Goal: Task Accomplishment & Management: Complete application form

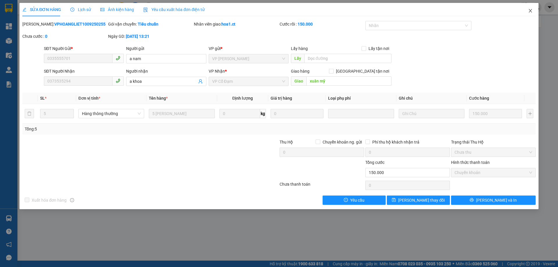
click at [529, 11] on icon "close" at bounding box center [530, 10] width 5 height 5
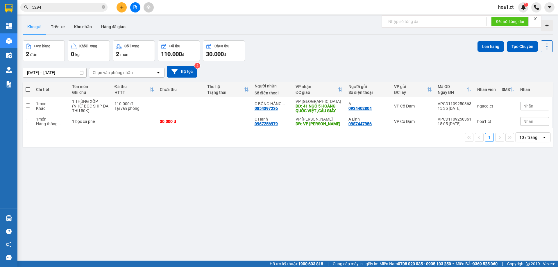
click at [47, 7] on input "5294" at bounding box center [66, 7] width 69 height 6
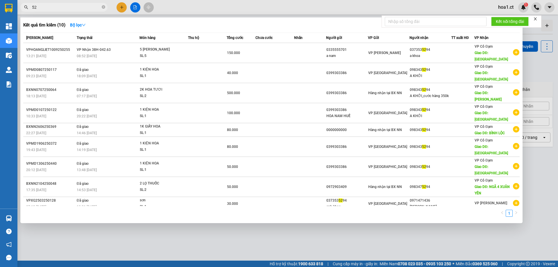
type input "5"
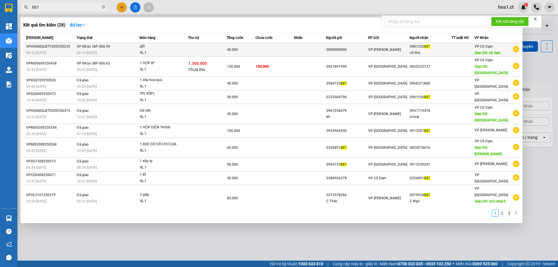
type input "887"
click at [124, 49] on td "VP Nhận 38F-006.99 06:14 [DATE]" at bounding box center [107, 50] width 64 height 14
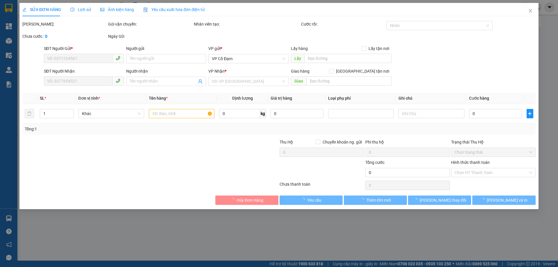
type input "0000000000"
type input "0981232887"
type input "cô duy"
type input "cổ đạm"
type input "40.000"
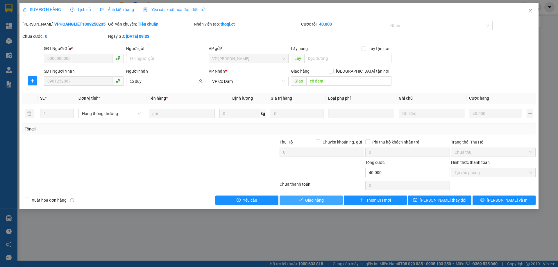
click at [313, 202] on span "Giao hàng" at bounding box center [314, 200] width 19 height 6
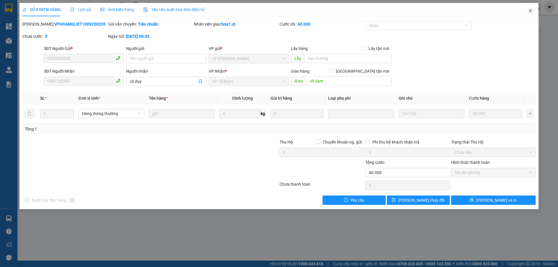
click at [529, 9] on icon "close" at bounding box center [530, 10] width 5 height 5
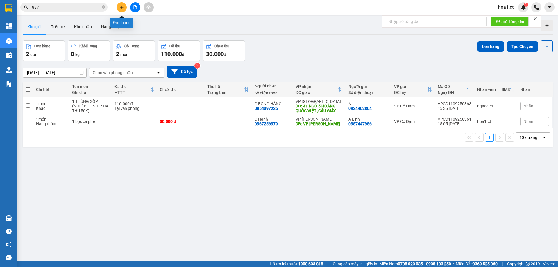
click at [121, 8] on icon "plus" at bounding box center [122, 7] width 4 height 4
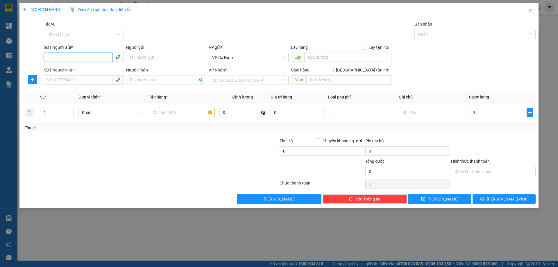
click at [95, 56] on input "SĐT Người Gửi *" at bounding box center [78, 57] width 69 height 9
type input "0968229184"
click at [85, 69] on div "0968229184" at bounding box center [83, 69] width 73 height 6
type input "0929977779"
type input "PV ĐÃ THU 60K PHÍ SÍP - (SỊP MUỘN)"
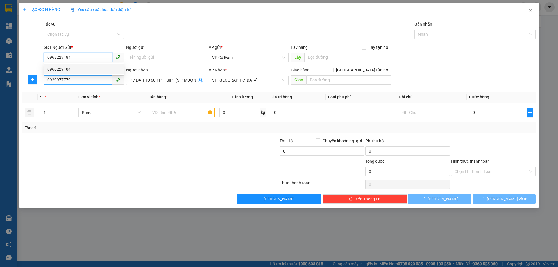
type input "100.000"
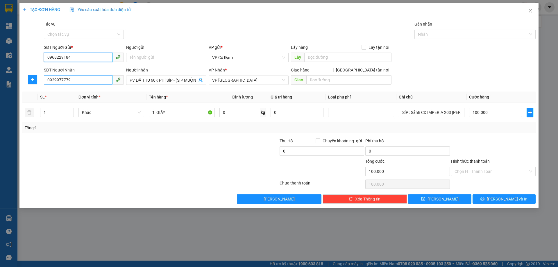
type input "0968229184"
click at [87, 81] on input "0929977779" at bounding box center [78, 79] width 69 height 9
click at [255, 82] on span "VP [GEOGRAPHIC_DATA]" at bounding box center [248, 80] width 73 height 9
type input "0384689281"
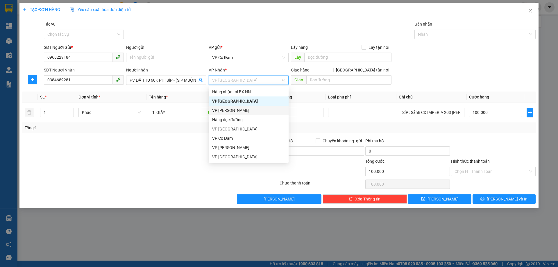
click at [235, 109] on div "VP [PERSON_NAME]" at bounding box center [248, 110] width 73 height 6
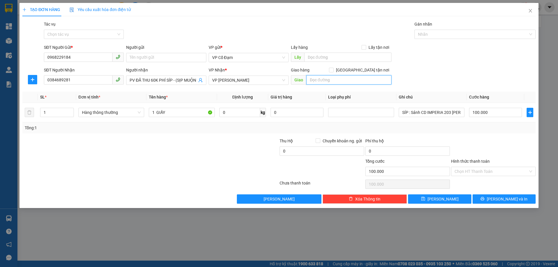
click at [333, 81] on input "text" at bounding box center [348, 79] width 85 height 9
type input "T2 TimeCty_458 Minh Khai_Vĩnh Tuy_HN"
click at [434, 71] on div "SĐT Người Nhận 0384689281 Người nhận PV ĐÃ THU 60K PHÍ SÍP - (SỊP MUỘN) VP Nhận…" at bounding box center [290, 77] width 494 height 20
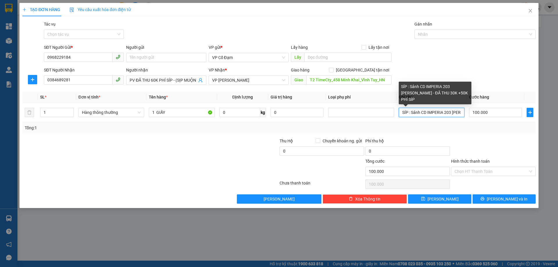
scroll to position [0, 133]
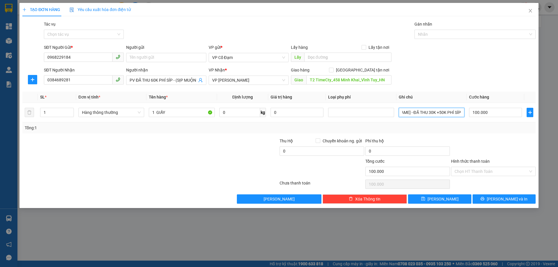
drag, startPoint x: 402, startPoint y: 113, endPoint x: 558, endPoint y: 112, distance: 155.4
click at [558, 112] on div "TẠO ĐƠN HÀNG Yêu cầu xuất hóa đơn điện tử Transit Pickup Surcharge Ids Transit …" at bounding box center [279, 133] width 558 height 267
type input "NHỜ SIP"
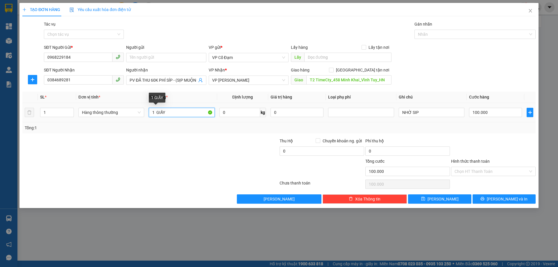
click at [190, 115] on input "1 GIẤY" at bounding box center [182, 112] width 66 height 9
type input "1 GIẤY NHẸ TAY Ạ"
click at [501, 115] on input "100.000" at bounding box center [495, 112] width 53 height 9
click at [425, 114] on input "NHỜ SIP" at bounding box center [432, 112] width 66 height 9
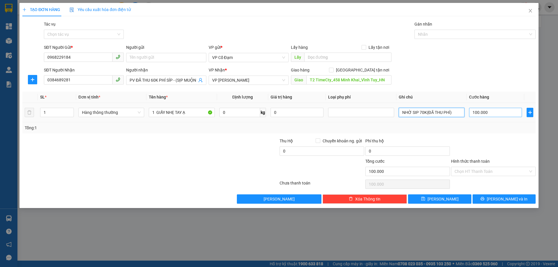
type input "NHỜ SIP 70K(ĐÃ THU PHÍ)"
click at [498, 114] on input "100.000" at bounding box center [495, 112] width 53 height 9
type input "4"
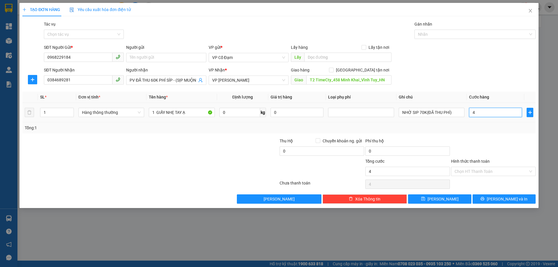
type input "40"
type input "40.000"
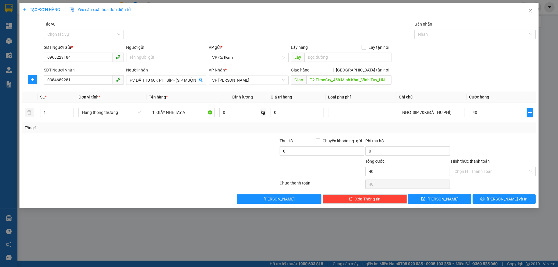
type input "40.000"
click at [499, 138] on div at bounding box center [493, 148] width 86 height 20
click at [128, 77] on span "PV ĐÃ THU 60K PHÍ SÍP - (SỊP MUỘN)" at bounding box center [166, 80] width 80 height 9
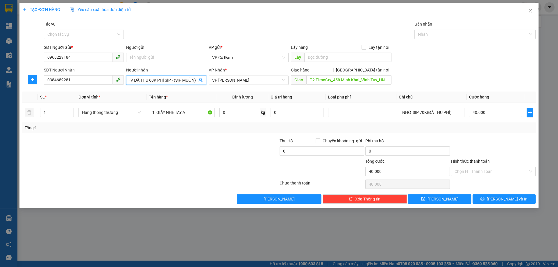
click at [128, 77] on span "PV ĐÃ THU 60K PHÍ SÍP - (SỊP MUỘN)" at bounding box center [166, 80] width 80 height 9
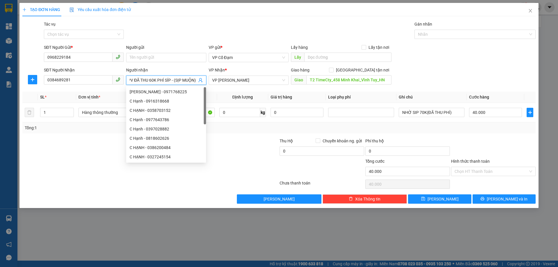
click at [131, 78] on input "PV ĐÃ THU 60K PHÍ SÍP - (SỊP MUỘN)" at bounding box center [163, 80] width 67 height 6
drag, startPoint x: 131, startPoint y: 78, endPoint x: 328, endPoint y: 80, distance: 196.7
click at [328, 80] on div "SĐT Người Nhận 0384689281 Người nhận PV ĐÃ THU 60K PHÍ SÍP - (SỊP MUỘN) VP Nhận…" at bounding box center [290, 77] width 494 height 20
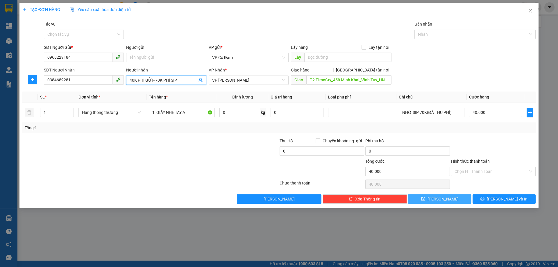
type input "40K PHÍ GỬI+70K PHÍ SIP"
click at [444, 200] on span "[PERSON_NAME]" at bounding box center [442, 199] width 31 height 6
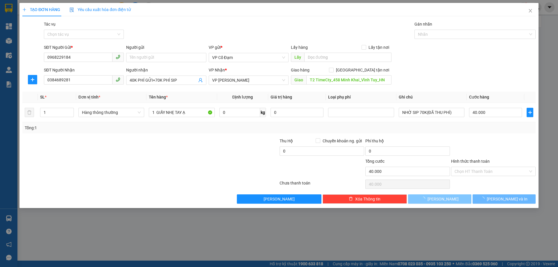
type input "0"
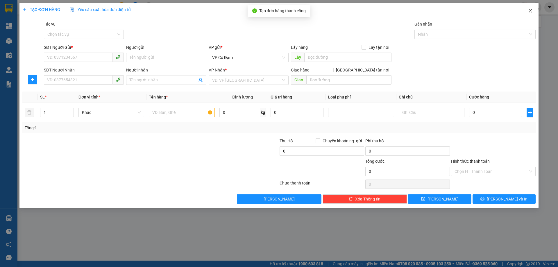
click at [530, 7] on span "Close" at bounding box center [530, 11] width 16 height 16
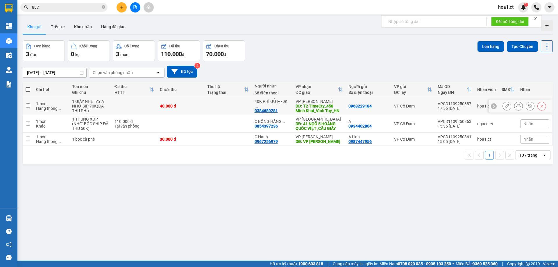
click at [114, 108] on td at bounding box center [135, 106] width 46 height 18
checkbox input "true"
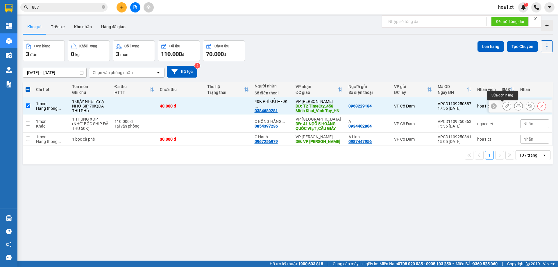
click at [505, 107] on button at bounding box center [507, 106] width 8 height 10
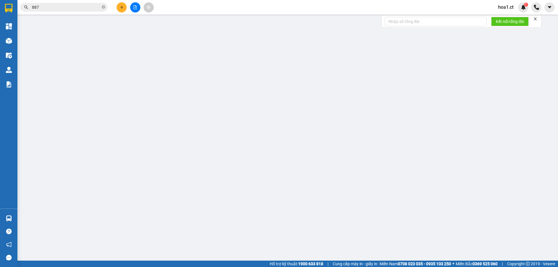
type input "0968229184"
type input "0384689281"
type input "40K PHÍ GỬI+70K PHÍ SIP"
type input "T2 TimeCty_458 Minh Khai_Vĩnh Tuy_HN"
type input "40.000"
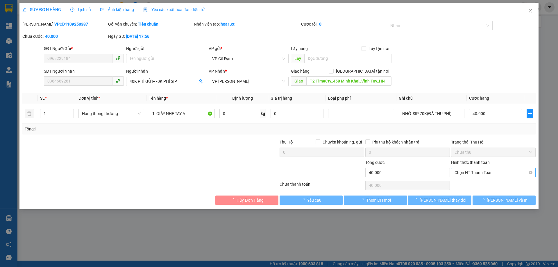
click at [488, 173] on span "Chọn HT Thanh Toán" at bounding box center [493, 172] width 78 height 9
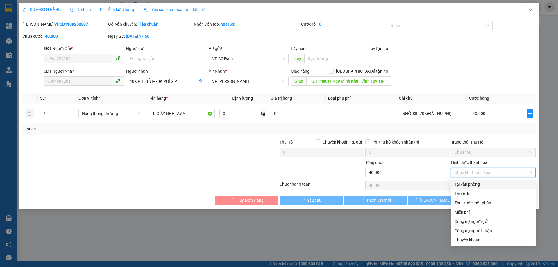
click at [481, 182] on div "Tại văn phòng" at bounding box center [493, 184] width 78 height 6
type input "0"
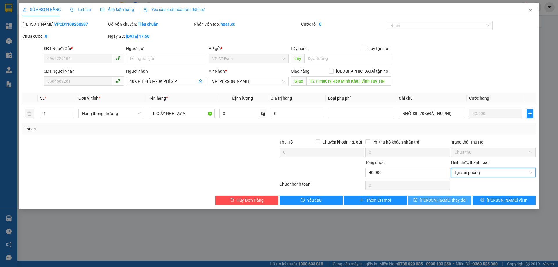
click at [440, 203] on span "[PERSON_NAME] thay đổi" at bounding box center [443, 200] width 46 height 6
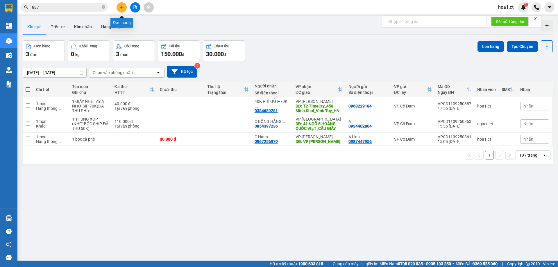
click at [123, 6] on icon "plus" at bounding box center [122, 7] width 4 height 4
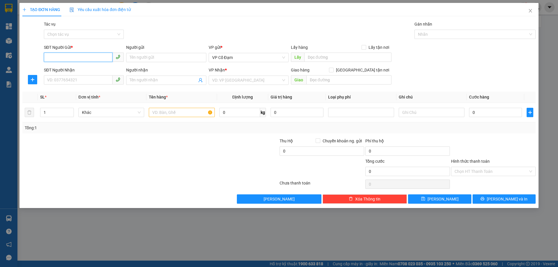
click at [87, 55] on input "SĐT Người Gửi *" at bounding box center [78, 57] width 69 height 9
click at [86, 71] on div "0338448178 - Dì Hải" at bounding box center [83, 69] width 73 height 6
type input "0338448178"
type input "Dì Hải"
type input "0916241281"
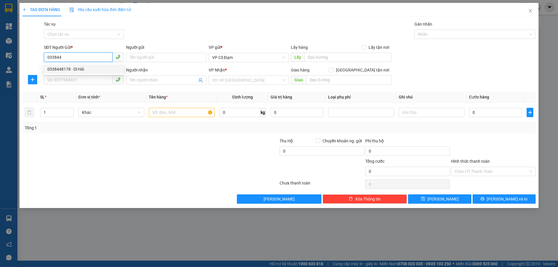
type input "A Tuấn"
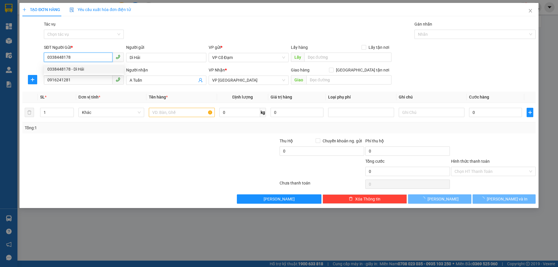
type input "50.000"
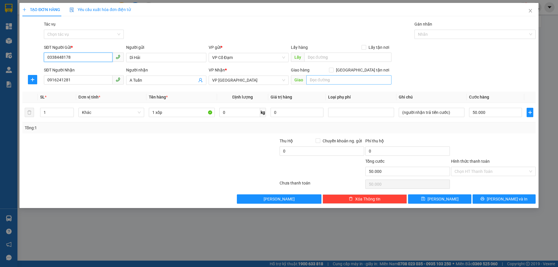
type input "0338448178"
click at [343, 82] on input "text" at bounding box center [348, 79] width 85 height 9
type input "v"
type input "VP [GEOGRAPHIC_DATA]"
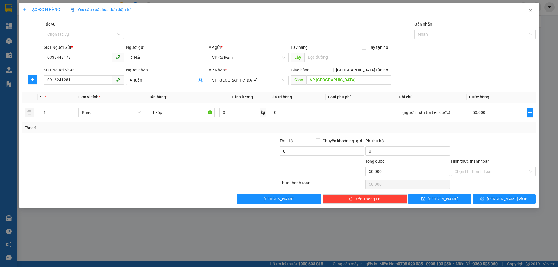
click at [422, 77] on div "SĐT Người Nhận 0916241281 Người nhận A Tuấn VP Nhận * VP Mỹ Đình Giao hàng Giao…" at bounding box center [290, 77] width 494 height 20
click at [490, 112] on input "50.000" at bounding box center [495, 112] width 53 height 9
type input "0"
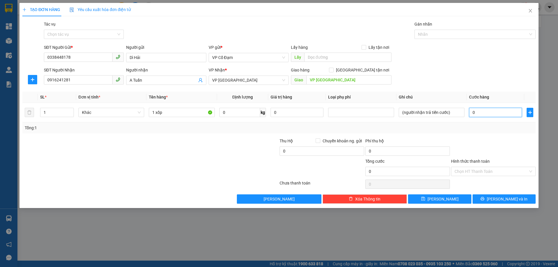
type input "0"
click at [491, 136] on div "Transit Pickup Surcharge Ids Transit Deliver Surcharge Ids Transit Deliver Surc…" at bounding box center [278, 112] width 513 height 183
click at [433, 202] on button "[PERSON_NAME]" at bounding box center [439, 198] width 63 height 9
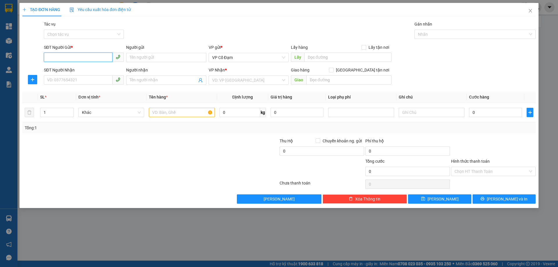
click at [78, 58] on input "SĐT Người Gửi *" at bounding box center [78, 57] width 69 height 9
click at [84, 71] on div "0967792361" at bounding box center [83, 69] width 73 height 6
type input "0967792361"
type input "0363662669"
type input "30.000"
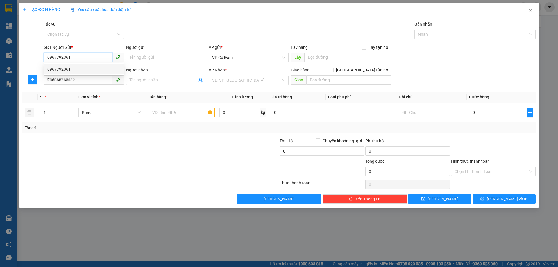
type input "30.000"
click at [81, 59] on input "0967792361" at bounding box center [78, 57] width 69 height 9
click at [55, 54] on input "096797289" at bounding box center [78, 57] width 69 height 9
type input "0967797289"
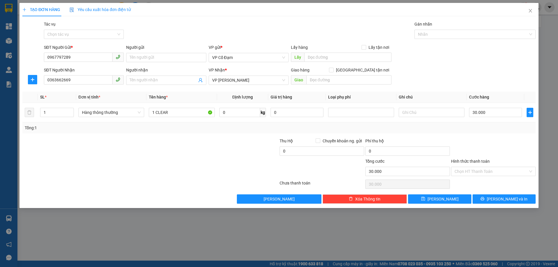
click at [118, 68] on div "SĐT Người Nhận" at bounding box center [84, 70] width 80 height 6
click at [112, 75] on input "0363662669" at bounding box center [78, 79] width 69 height 9
drag, startPoint x: 76, startPoint y: 80, endPoint x: 0, endPoint y: 83, distance: 76.5
click at [0, 83] on div "TẠO ĐƠN HÀNG Yêu cầu xuất hóa đơn điện tử Transit Pickup Surcharge Ids Transit …" at bounding box center [279, 133] width 558 height 267
click at [80, 93] on div "0886346886" at bounding box center [83, 92] width 73 height 6
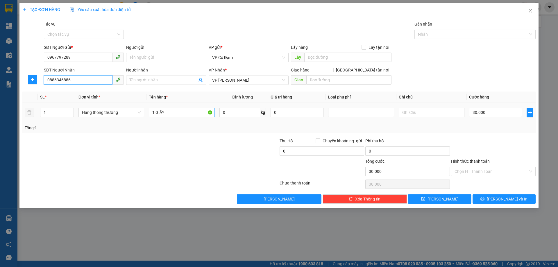
type input "0886346886"
click at [181, 112] on input "1 GIẤY" at bounding box center [182, 112] width 66 height 9
click at [174, 113] on input "1 xốp" at bounding box center [182, 112] width 66 height 9
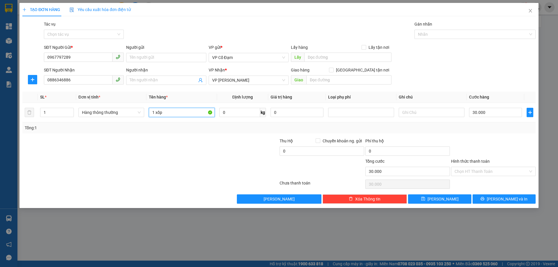
type input "1 xốp"
click at [176, 143] on div at bounding box center [107, 148] width 171 height 20
click at [331, 77] on input "text" at bounding box center [348, 79] width 85 height 9
click at [271, 80] on span "VP [PERSON_NAME]" at bounding box center [248, 80] width 73 height 9
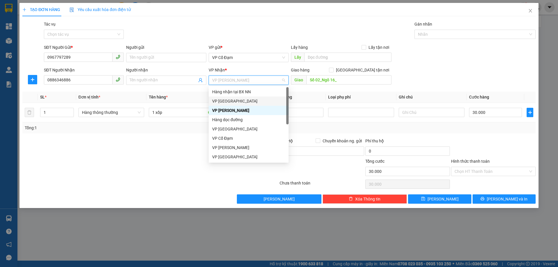
click at [236, 102] on div "VP [GEOGRAPHIC_DATA]" at bounding box center [248, 101] width 73 height 6
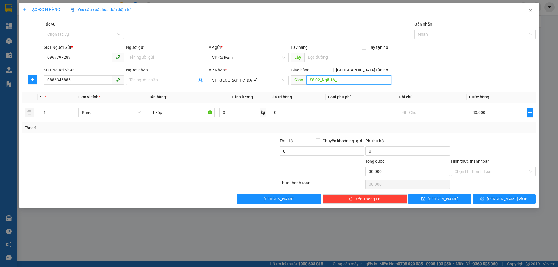
click at [343, 82] on input "Số 02_Ngõ 16_" at bounding box center [348, 79] width 85 height 9
click at [346, 78] on input "Số 02_Ngõ 16_" at bounding box center [348, 79] width 85 height 9
type input "Số 02_Ngõ 16_Phùng Chí Kiên_Nghĩa Đô_HN"
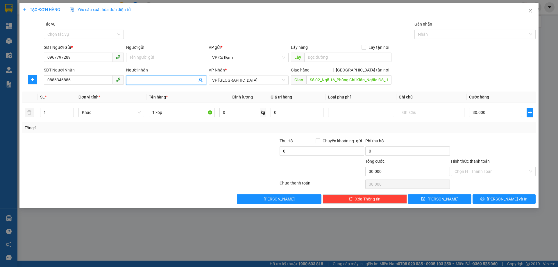
click at [175, 81] on input "Người nhận" at bounding box center [163, 80] width 67 height 6
type input "NHỜ SIP CHƯA THU PHÍ SIP"
click at [183, 152] on div at bounding box center [107, 148] width 171 height 20
click at [446, 202] on span "[PERSON_NAME]" at bounding box center [442, 199] width 31 height 6
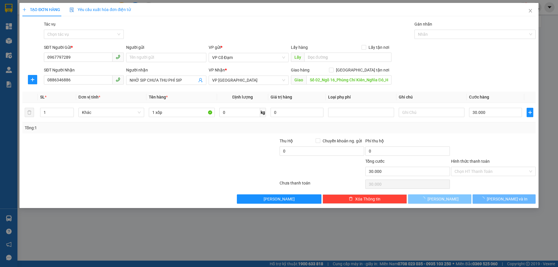
type input "0"
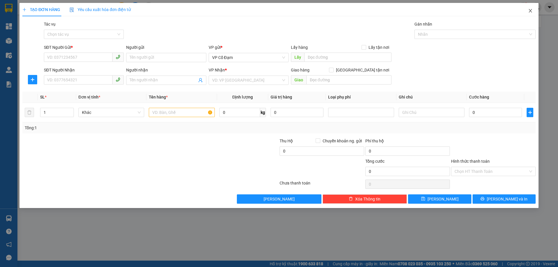
click at [531, 11] on icon "close" at bounding box center [530, 10] width 5 height 5
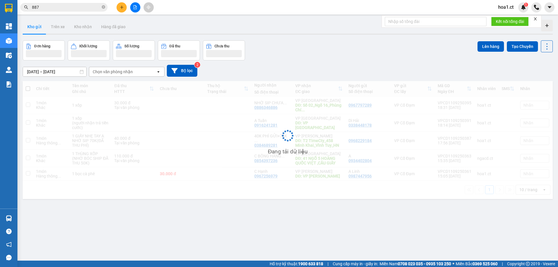
click at [71, 9] on input "887" at bounding box center [66, 7] width 69 height 6
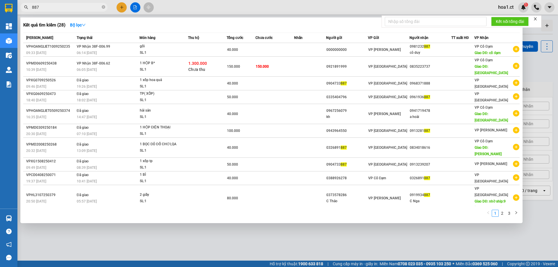
click at [71, 9] on input "887" at bounding box center [66, 7] width 69 height 6
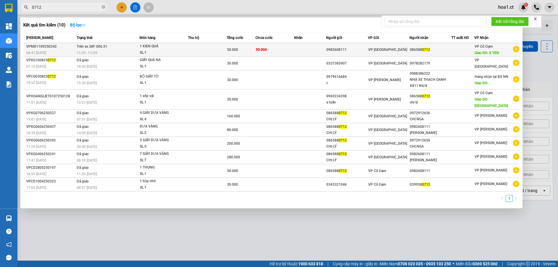
type input "0712"
click at [123, 49] on td "Trên xe 38F-006.51 11:29 [DATE]" at bounding box center [107, 50] width 64 height 14
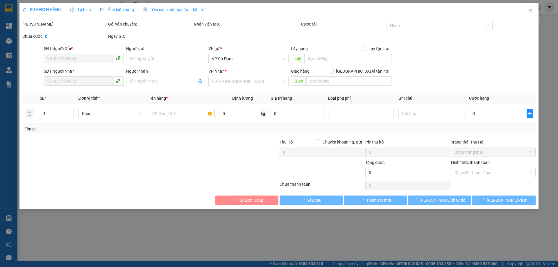
type input "0982608111"
type input "0865880712"
type input "X YEN"
type input "50.000"
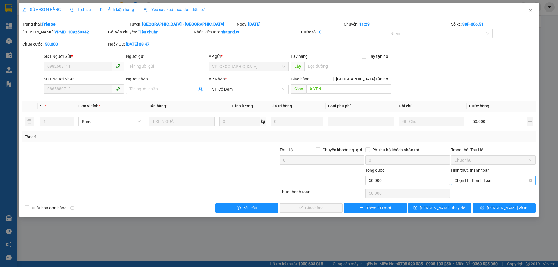
click at [488, 180] on span "Chọn HT Thanh Toán" at bounding box center [493, 180] width 78 height 9
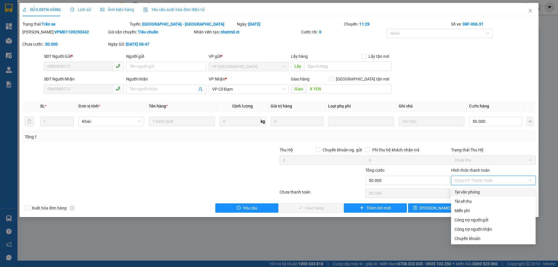
click at [479, 191] on div "Tại văn phòng" at bounding box center [493, 192] width 78 height 6
type input "0"
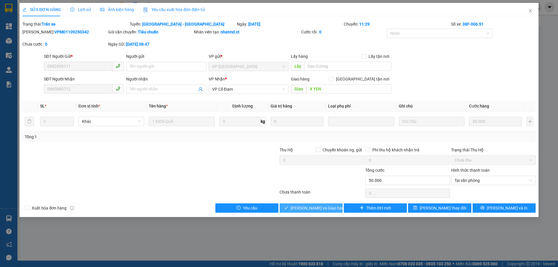
click at [304, 207] on span "[PERSON_NAME] và Giao hàng" at bounding box center [319, 208] width 56 height 6
